Goal: Information Seeking & Learning: Check status

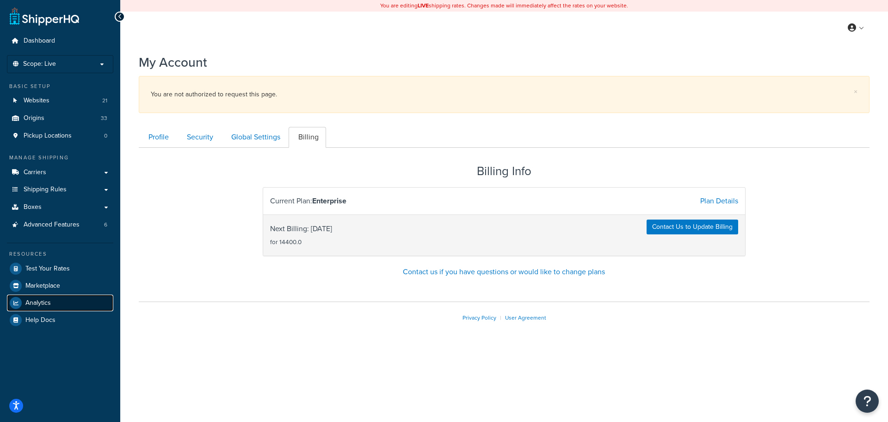
click at [49, 296] on link "Analytics" at bounding box center [60, 302] width 106 height 17
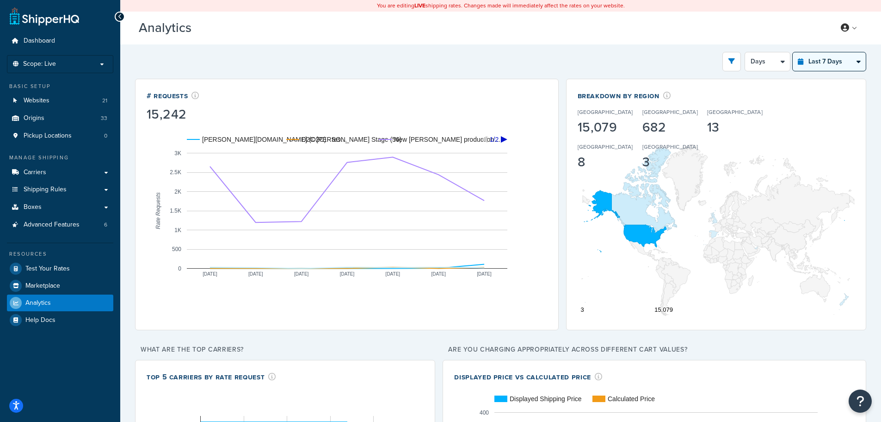
click at [825, 62] on select "Last 24 Hours Last 7 Days Last 30 Days Last 3 Months Last 6 Months Last 12 Mont…" at bounding box center [829, 61] width 73 height 19
select select "last_year"
click at [793, 52] on select "Last 24 Hours Last 7 Days Last 30 Days Last 3 Months Last 6 Months Last 12 Mont…" at bounding box center [829, 61] width 73 height 19
select select "1M"
